Goal: Task Accomplishment & Management: Use online tool/utility

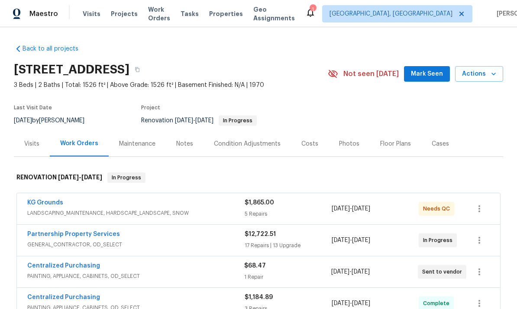
click at [155, 210] on span "LANDSCAPING_MAINTENANCE, HARDSCAPE_LANDSCAPE, SNOW" at bounding box center [135, 213] width 217 height 9
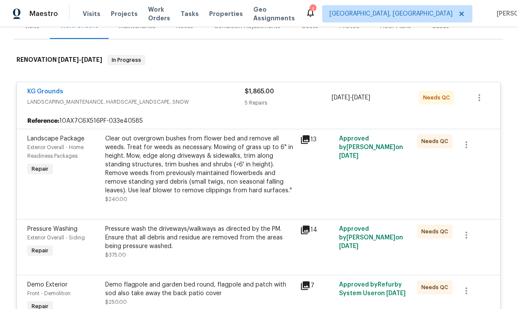
scroll to position [106, 0]
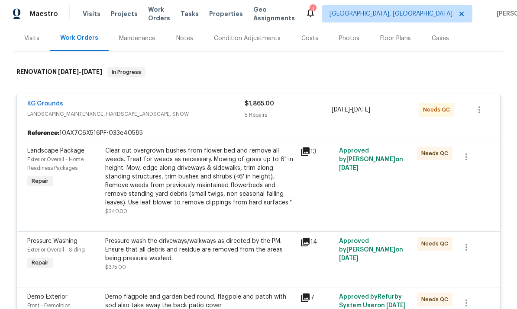
click at [131, 114] on span "LANDSCAPING_MAINTENANCE, HARDSCAPE_LANDSCAPE, SNOW" at bounding box center [135, 114] width 217 height 9
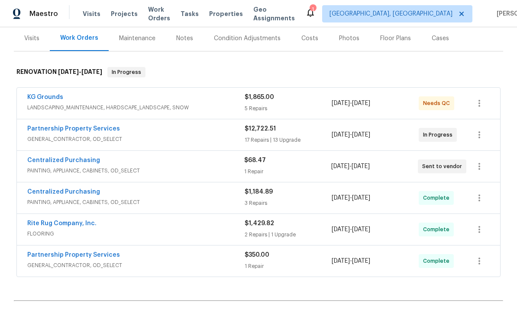
click at [34, 105] on span "LANDSCAPING_MAINTENANCE, HARDSCAPE_LANDSCAPE, SNOW" at bounding box center [135, 107] width 217 height 9
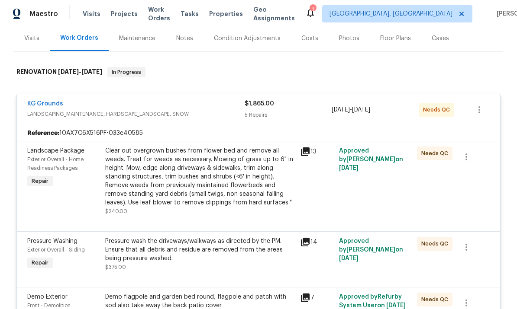
click at [50, 95] on div "KG Grounds LANDSCAPING_MAINTENANCE, HARDSCAPE_LANDSCAPE, SNOW $1,865.00 5 Repai…" at bounding box center [258, 109] width 483 height 31
click at [61, 106] on link "KG Grounds" at bounding box center [45, 104] width 36 height 6
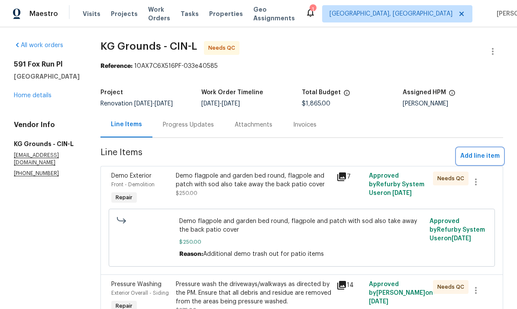
click at [482, 158] on span "Add line item" at bounding box center [479, 156] width 39 height 11
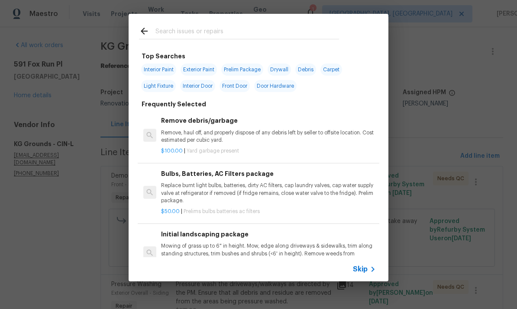
click at [275, 28] on input "text" at bounding box center [247, 32] width 184 height 13
type input "Weed"
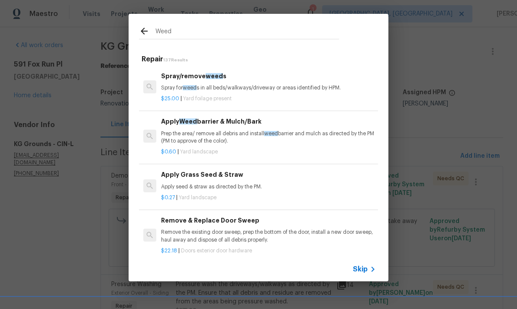
click at [255, 84] on p "Spray for weed s in all beds/walkways/driveway or areas identified by HPM." at bounding box center [268, 87] width 215 height 7
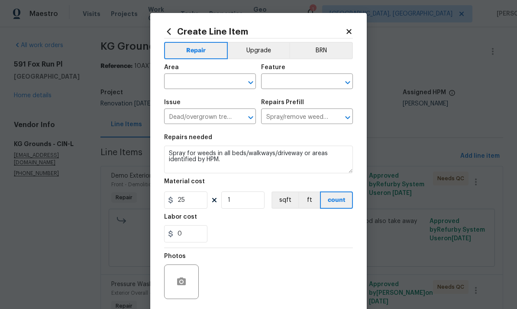
click at [176, 82] on input "text" at bounding box center [198, 82] width 68 height 13
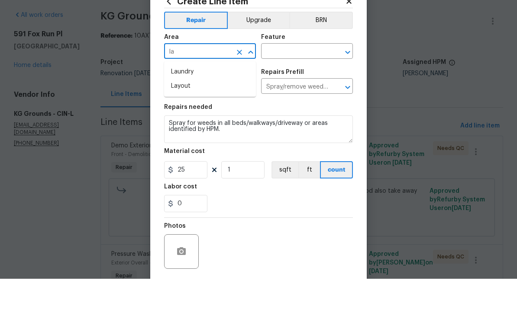
type input "l"
click at [182, 110] on li "Exterior Overall" at bounding box center [210, 117] width 92 height 14
type input "Exterior Overall"
click at [310, 76] on input "text" at bounding box center [295, 82] width 68 height 13
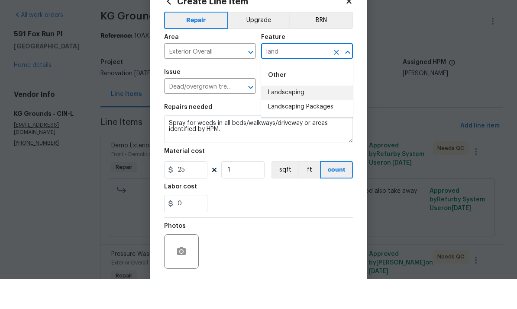
click at [301, 116] on li "Landscaping" at bounding box center [307, 123] width 92 height 14
type input "Landscaping"
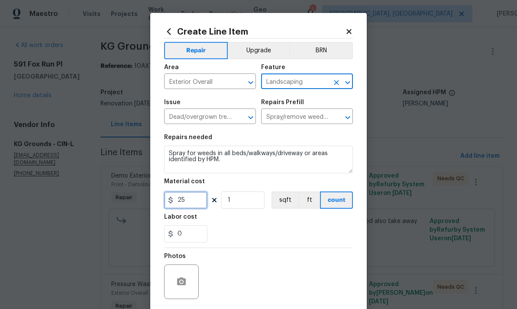
click at [201, 197] on input "25" at bounding box center [185, 200] width 43 height 17
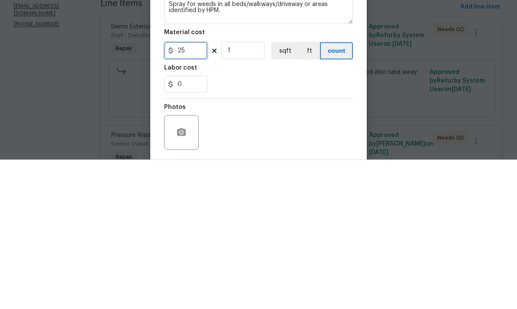
click at [199, 192] on input "25" at bounding box center [185, 200] width 43 height 17
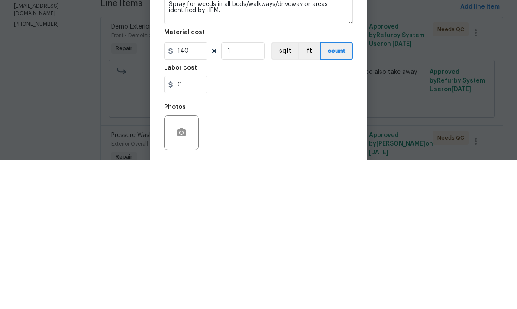
scroll to position [32, 0]
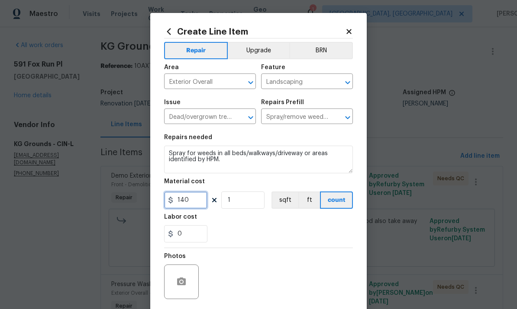
type input "140"
click at [323, 240] on div "0" at bounding box center [258, 234] width 189 height 17
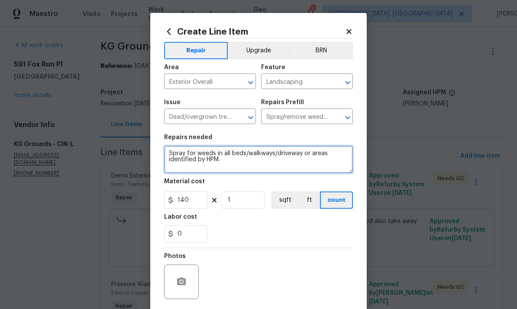
click at [174, 148] on textarea "Spray for weeds in all beds/walkways/driveway or areas identified by HPM." at bounding box center [258, 160] width 189 height 28
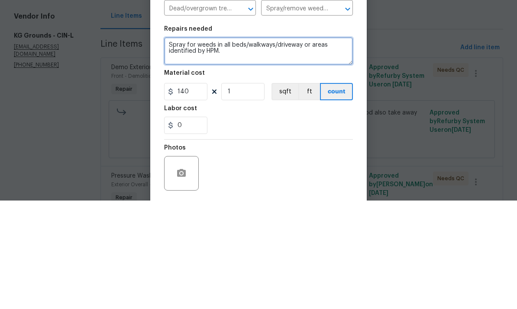
scroll to position [2, 0]
click at [174, 146] on textarea "Spray for weeds in all beds/walkways/driveway or areas identified by HPM." at bounding box center [258, 160] width 189 height 28
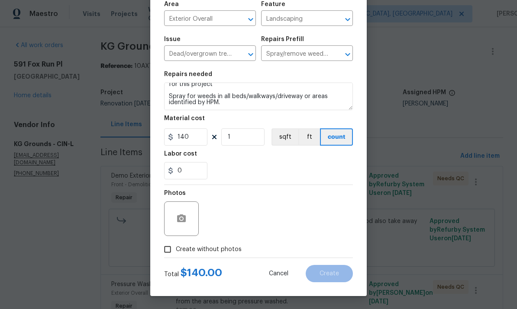
scroll to position [65, 0]
type textarea "Please perform weed and feed and ongoing weed treatment for this project Spray …"
click at [168, 252] on input "Create without photos" at bounding box center [167, 250] width 16 height 16
checkbox input "true"
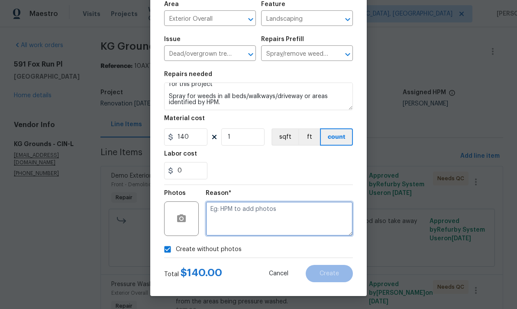
click at [279, 211] on textarea at bounding box center [279, 219] width 147 height 35
type textarea "To add"
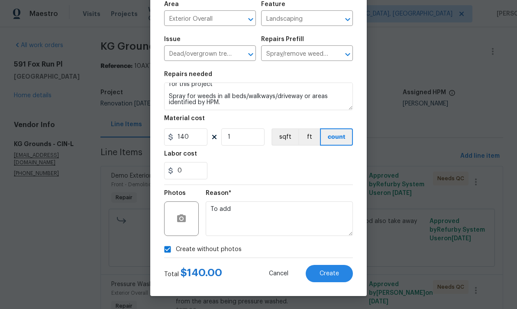
click at [346, 282] on button "Create" at bounding box center [329, 273] width 47 height 17
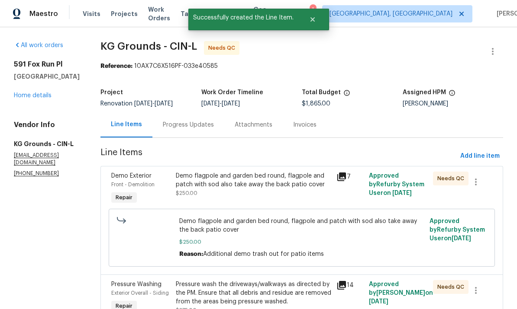
scroll to position [0, 0]
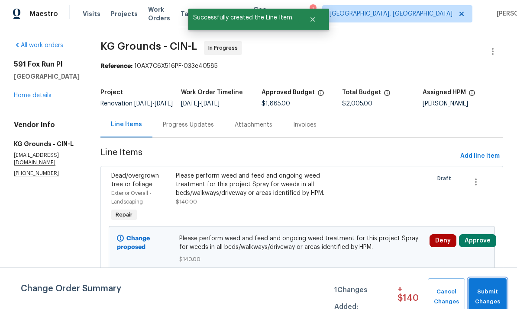
click at [487, 293] on span "Submit Changes" at bounding box center [487, 297] width 29 height 20
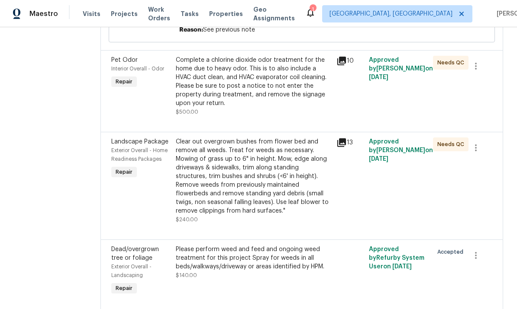
scroll to position [432, 0]
click at [259, 269] on div "Please perform weed and feed and ongoing weed treatment for this project Spray …" at bounding box center [254, 259] width 156 height 26
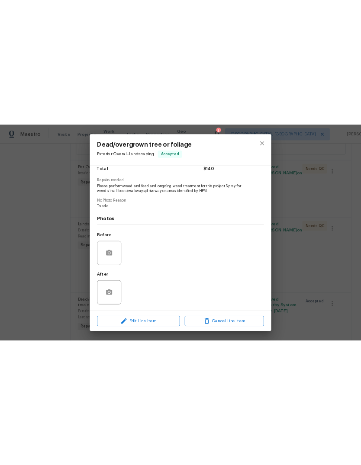
scroll to position [77, 0]
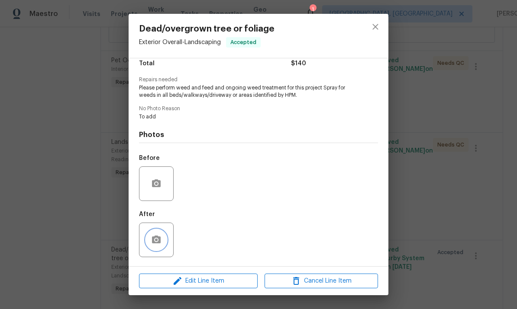
click at [162, 239] on button "button" at bounding box center [156, 240] width 21 height 21
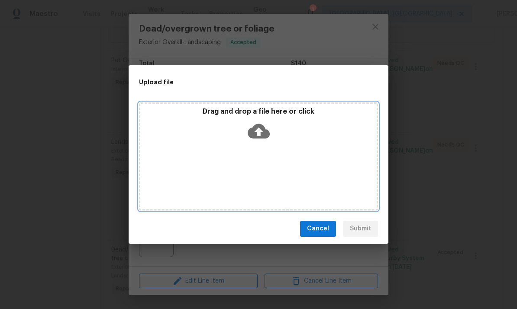
click at [272, 142] on div "Drag and drop a file here or click" at bounding box center [258, 125] width 236 height 37
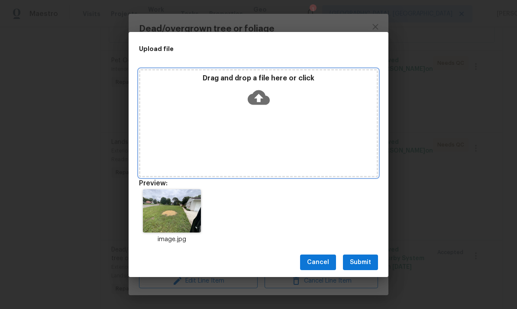
click at [370, 261] on span "Submit" at bounding box center [360, 263] width 21 height 11
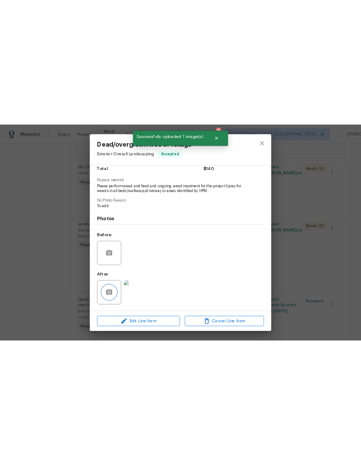
scroll to position [0, 0]
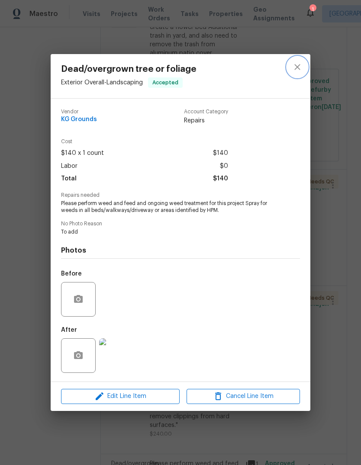
click at [291, 62] on button "close" at bounding box center [297, 67] width 21 height 21
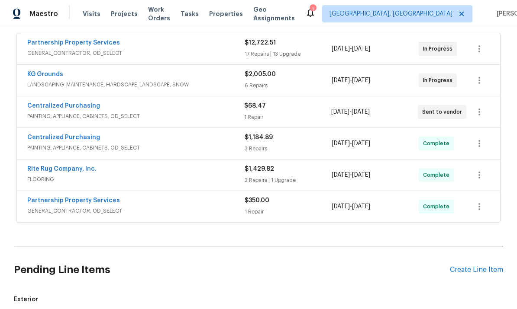
scroll to position [147, 0]
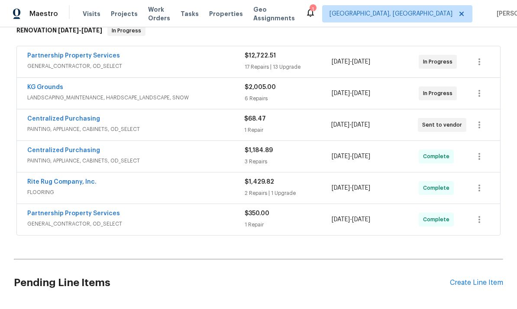
click at [113, 99] on span "LANDSCAPING_MAINTENANCE, HARDSCAPE_LANDSCAPE, SNOW" at bounding box center [135, 97] width 217 height 9
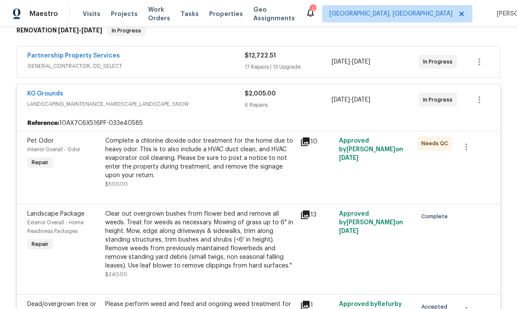
click at [60, 102] on span "LANDSCAPING_MAINTENANCE, HARDSCAPE_LANDSCAPE, SNOW" at bounding box center [135, 104] width 217 height 9
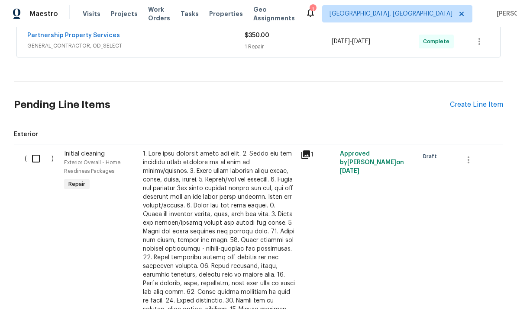
scroll to position [401, 0]
